Goal: Task Accomplishment & Management: Manage account settings

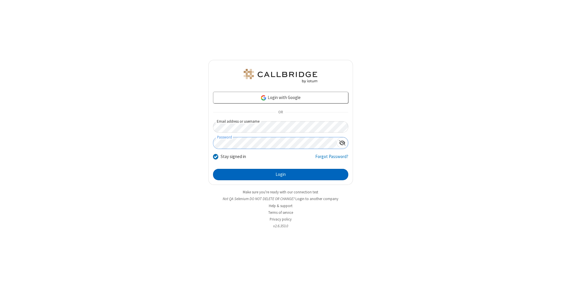
click at [280, 175] on button "Login" at bounding box center [280, 175] width 135 height 12
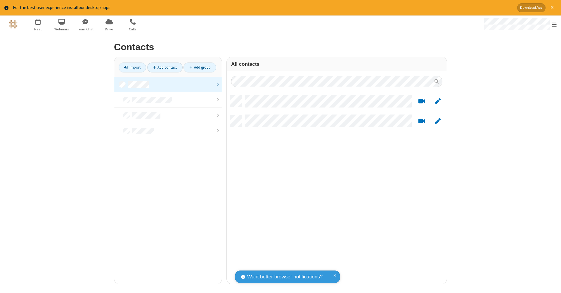
click at [168, 84] on link at bounding box center [167, 84] width 107 height 15
click at [165, 67] on link "Add contact" at bounding box center [164, 67] width 35 height 10
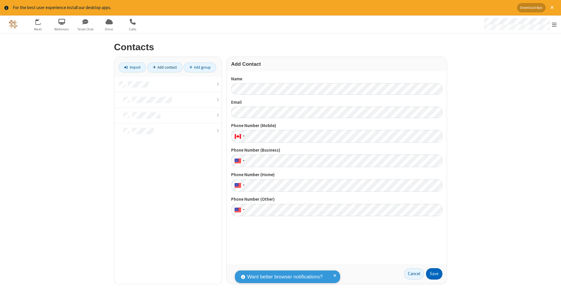
click at [434, 274] on button "Save" at bounding box center [434, 274] width 16 height 12
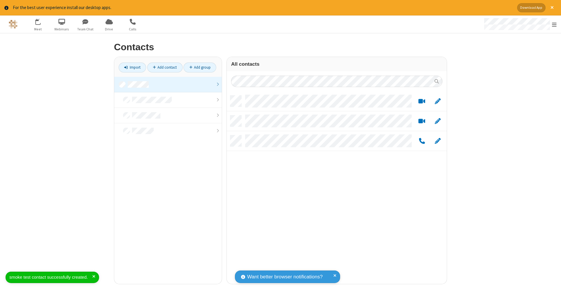
scroll to position [188, 216]
